Goal: Information Seeking & Learning: Learn about a topic

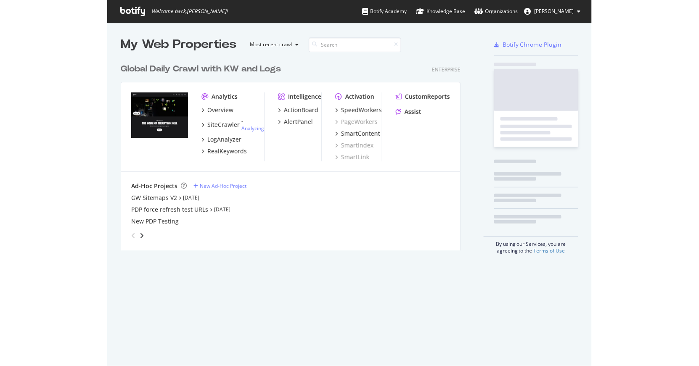
scroll to position [191, 339]
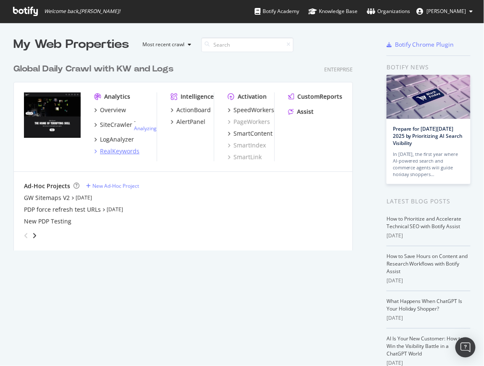
click at [123, 151] on div "RealKeywords" at bounding box center [120, 151] width 40 height 8
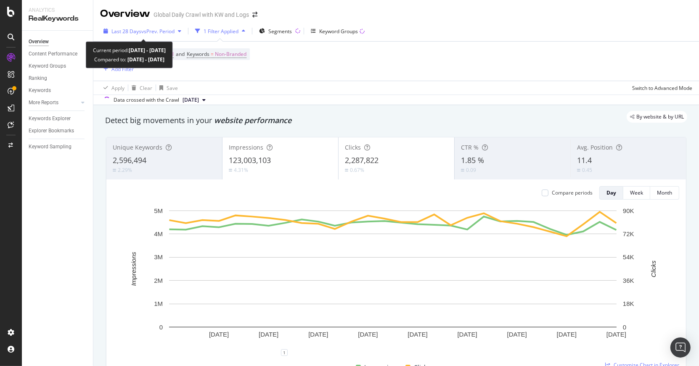
click at [154, 30] on span "vs Prev. Period" at bounding box center [157, 31] width 33 height 7
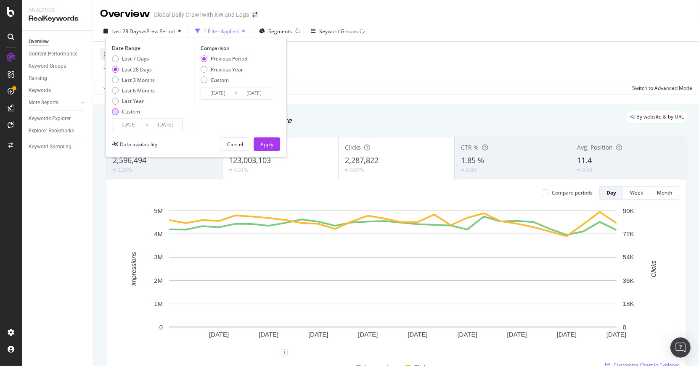
click at [132, 109] on div "Custom" at bounding box center [131, 111] width 18 height 7
click at [137, 123] on input "2025/08/19" at bounding box center [129, 125] width 34 height 12
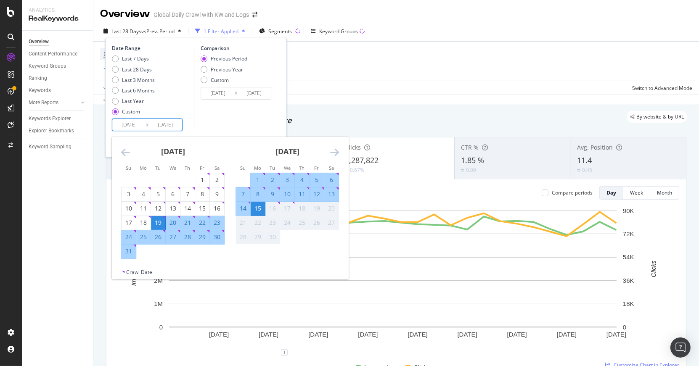
click at [126, 124] on input "2025/08/19" at bounding box center [129, 125] width 34 height 12
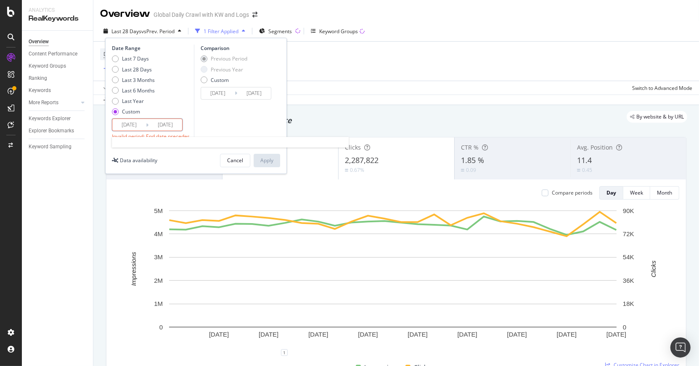
click at [125, 124] on input "2025/08/19" at bounding box center [129, 125] width 34 height 12
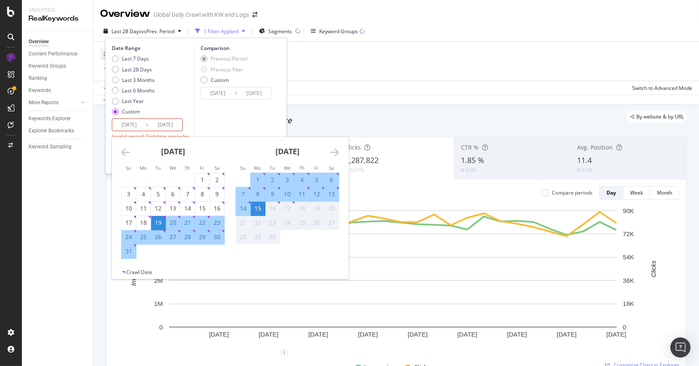
click at [127, 124] on input "2025/08/19" at bounding box center [129, 125] width 34 height 12
type input "2025/08/19"
type input "2021/08/19"
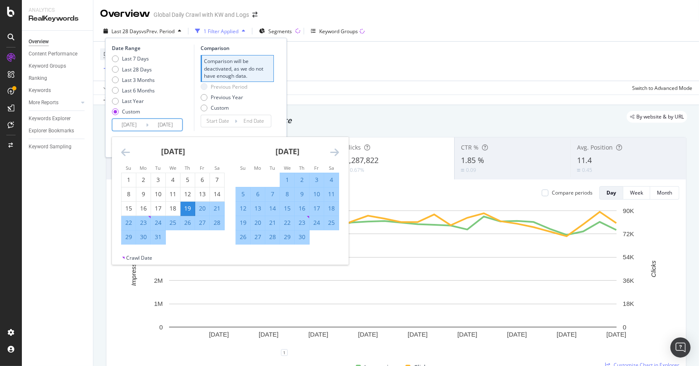
click at [168, 125] on input "2025/09/15" at bounding box center [165, 125] width 34 height 12
click at [255, 106] on div "Previous Period Previous Year Custom" at bounding box center [237, 99] width 73 height 32
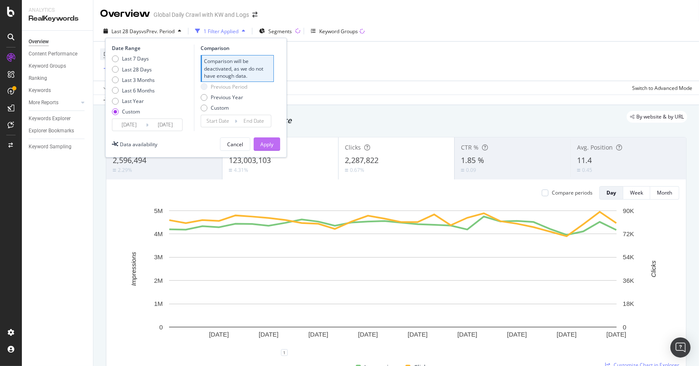
click at [260, 145] on div "Apply" at bounding box center [266, 144] width 13 height 7
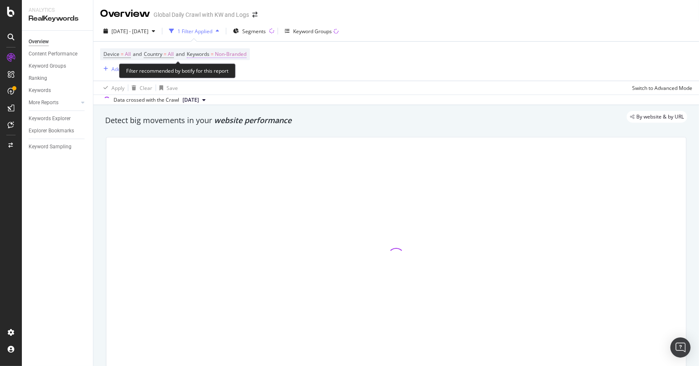
click at [226, 56] on span "Non-Branded" at bounding box center [231, 54] width 32 height 12
click at [236, 76] on div "button" at bounding box center [239, 73] width 10 height 5
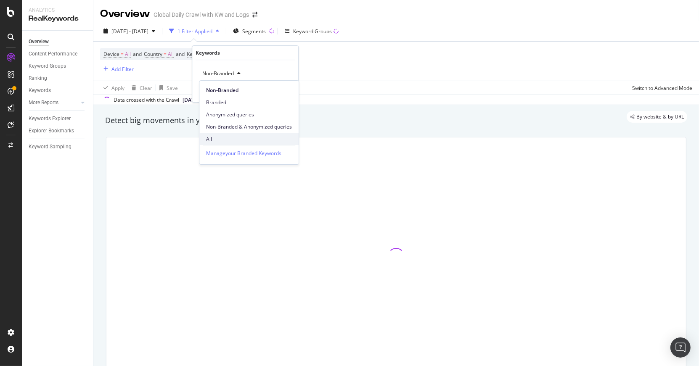
click at [226, 138] on span "All" at bounding box center [249, 139] width 86 height 8
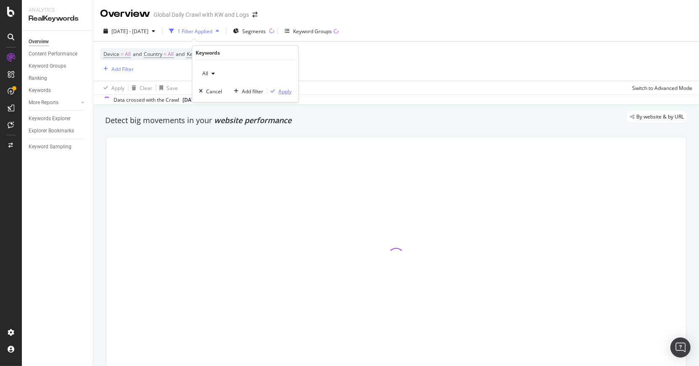
click at [286, 92] on div "Apply" at bounding box center [284, 91] width 13 height 7
click at [130, 69] on div "Add Filter" at bounding box center [122, 69] width 22 height 7
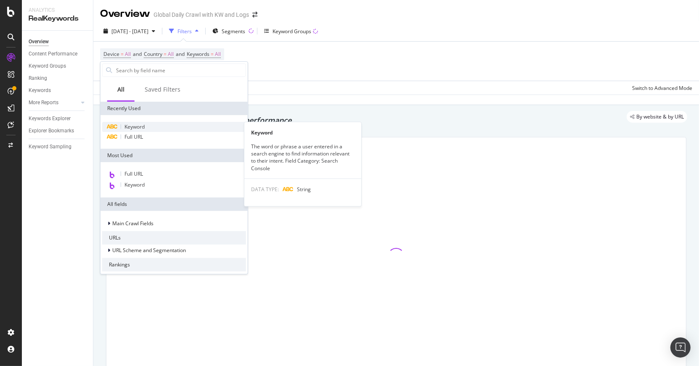
click at [139, 125] on span "Keyword" at bounding box center [134, 126] width 20 height 7
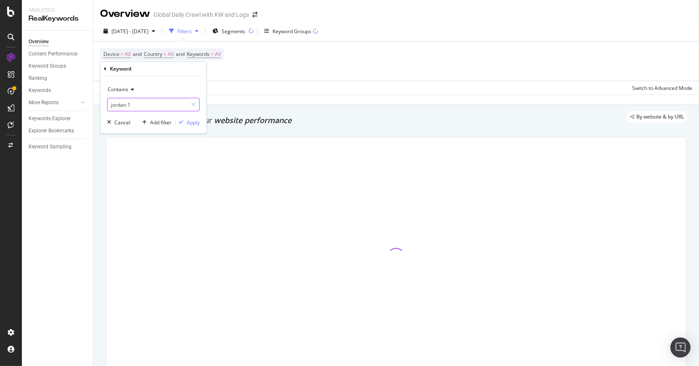
click at [140, 107] on input "jordan 1" at bounding box center [147, 104] width 79 height 13
type input "ni"
click at [143, 105] on input "nike" at bounding box center [147, 104] width 79 height 13
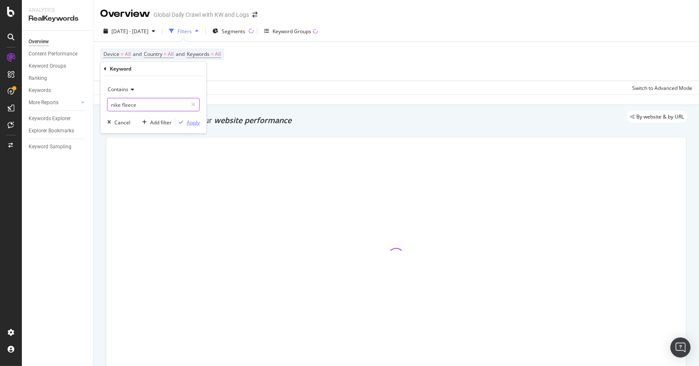
type input "nike fleece"
click at [187, 121] on div "Apply" at bounding box center [193, 122] width 13 height 7
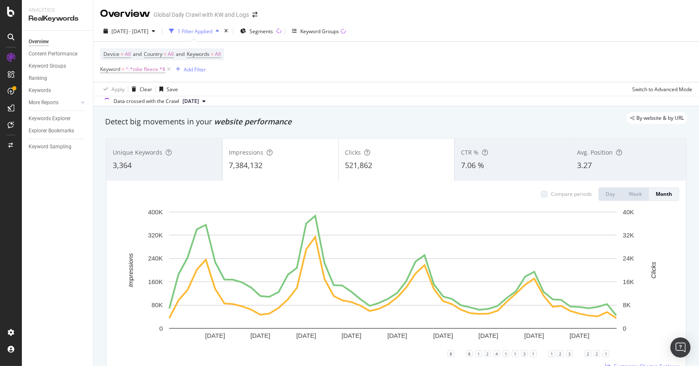
click at [281, 156] on div "Impressions" at bounding box center [280, 152] width 103 height 8
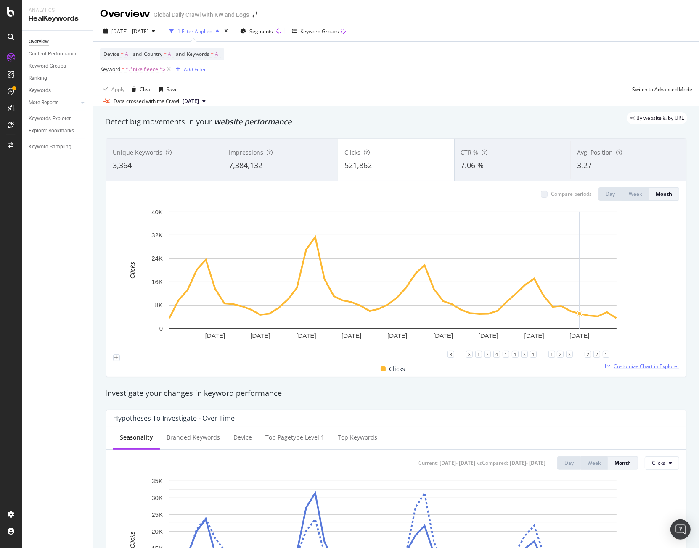
click at [484, 366] on span "Customize Chart in Explorer" at bounding box center [647, 366] width 66 height 7
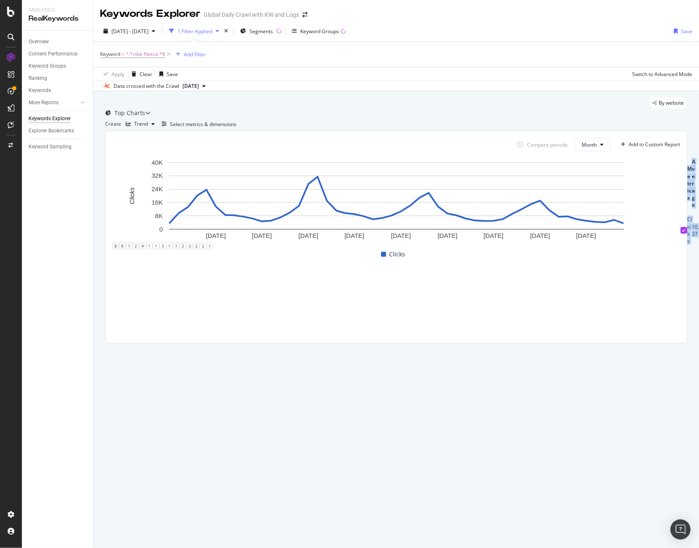
scroll to position [0, 1639]
drag, startPoint x: 124, startPoint y: 330, endPoint x: 704, endPoint y: 363, distance: 581.7
click at [484, 363] on html "Analytics RealKeywords Overview Content Performance Keyword Groups Ranking Keyw…" at bounding box center [349, 274] width 699 height 548
copy thead
